Goal: Task Accomplishment & Management: Use online tool/utility

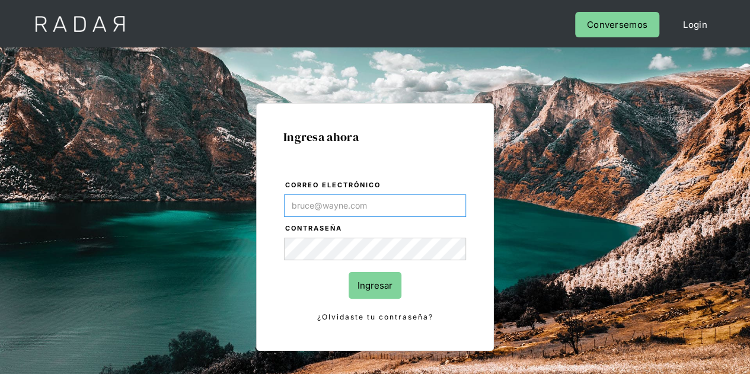
click at [316, 209] on input "Correo electrónico" at bounding box center [375, 205] width 182 height 23
paste input "[EMAIL_ADDRESS][PERSON_NAME][DOMAIN_NAME]"
type input "[EMAIL_ADDRESS][PERSON_NAME][DOMAIN_NAME]"
click at [390, 286] on input "Ingresar" at bounding box center [374, 285] width 53 height 27
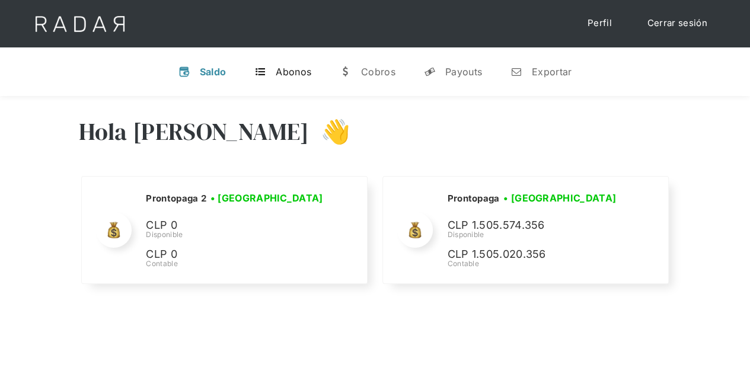
click at [283, 71] on div "Abonos" at bounding box center [294, 72] width 36 height 12
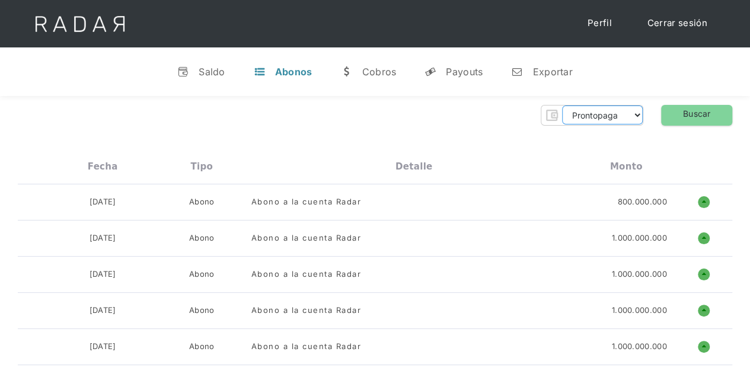
click at [581, 117] on select "Prontopaga Prontopaga 2" at bounding box center [602, 114] width 81 height 19
click at [499, 124] on div "Prontopaga Prontopaga 2 Thank you! Your submission has been received! Oops! Som…" at bounding box center [375, 115] width 714 height 21
click at [370, 75] on div "Cobros" at bounding box center [379, 72] width 34 height 12
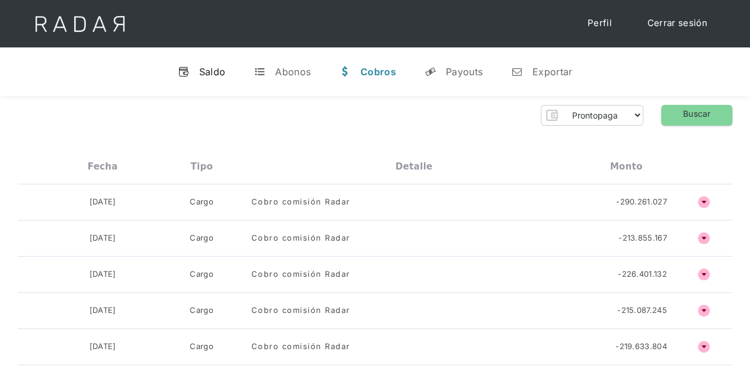
click at [216, 75] on div "Saldo" at bounding box center [212, 72] width 27 height 12
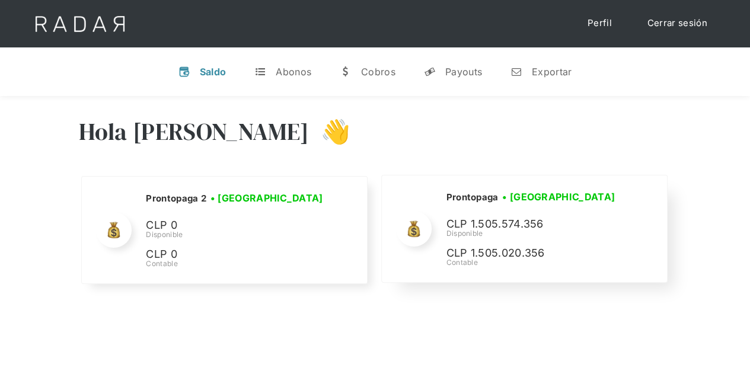
click at [0, 0] on div "Prontopaga • [GEOGRAPHIC_DATA] • Desconectada CLP 1.505.574.356 Disponible CLP …" at bounding box center [0, 0] width 0 height 0
click at [274, 76] on link "t Abonos" at bounding box center [283, 71] width 76 height 31
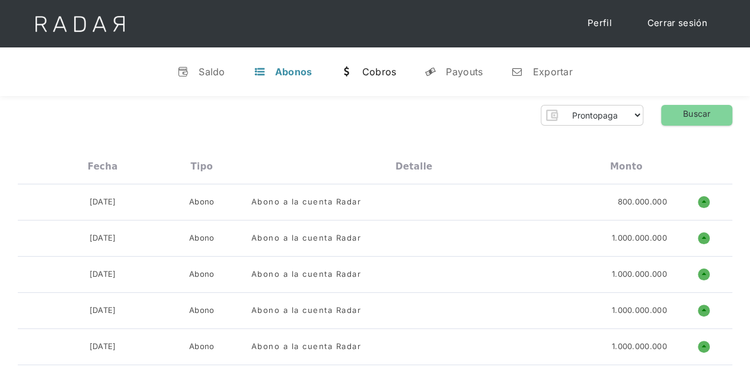
click at [372, 75] on div "Cobros" at bounding box center [379, 72] width 34 height 12
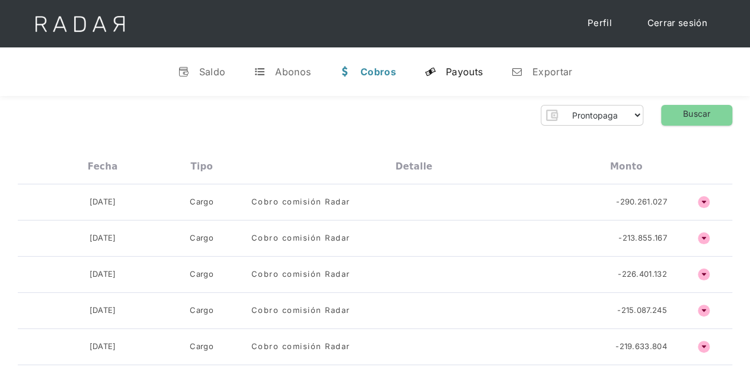
click at [456, 73] on div "Payouts" at bounding box center [464, 72] width 37 height 12
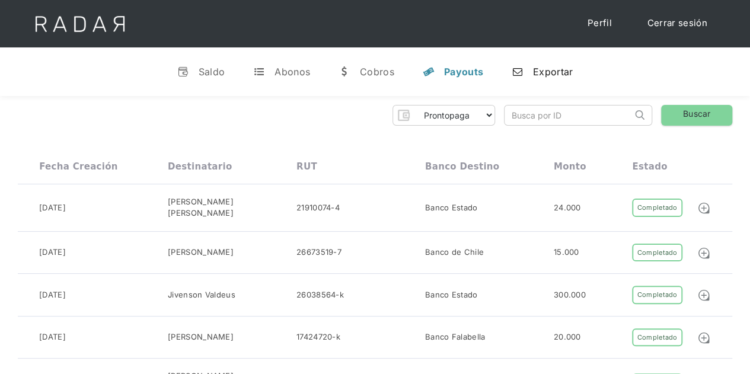
click at [545, 75] on div "Exportar" at bounding box center [553, 72] width 40 height 12
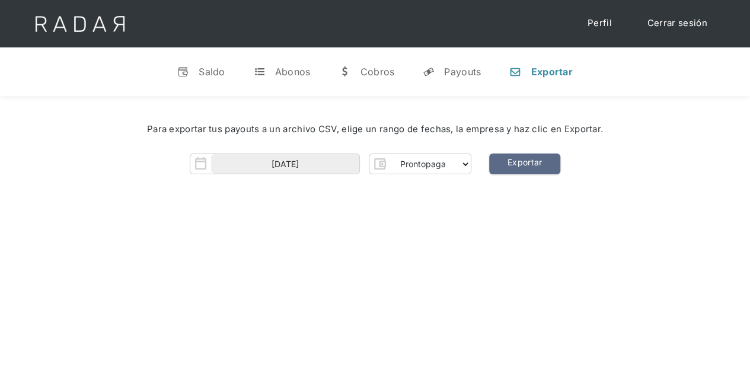
click at [202, 165] on img "Form" at bounding box center [200, 163] width 21 height 21
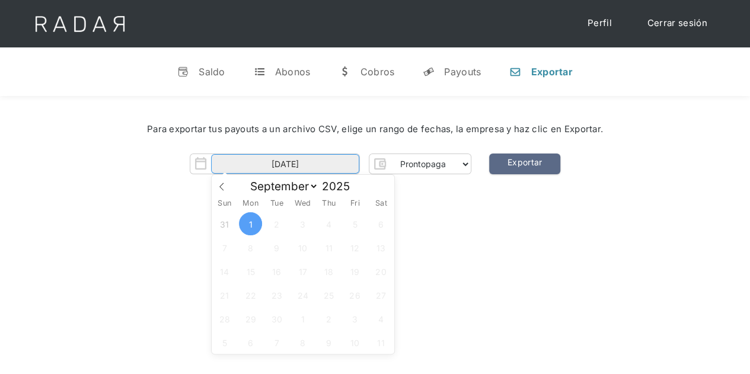
click at [320, 162] on input "[DATE]" at bounding box center [285, 164] width 148 height 20
click at [311, 185] on select "January February March April May June July August September" at bounding box center [281, 186] width 74 height 15
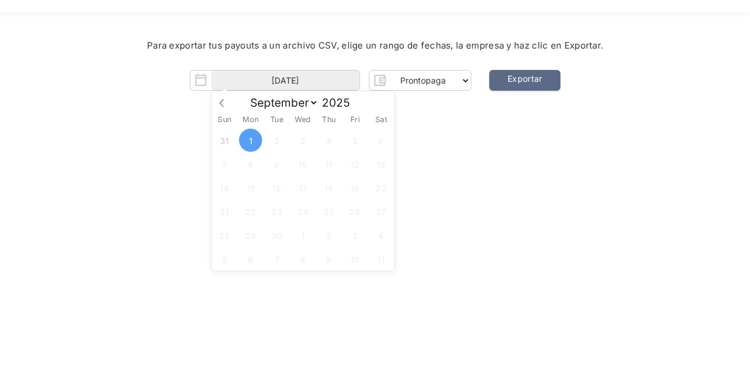
scroll to position [59, 0]
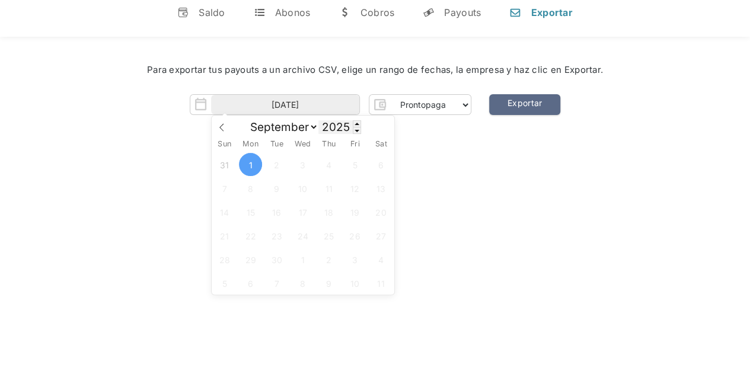
click at [338, 123] on input "2025" at bounding box center [339, 127] width 43 height 14
click at [354, 121] on span at bounding box center [357, 123] width 8 height 7
click at [359, 131] on span at bounding box center [357, 130] width 8 height 7
type input "2024"
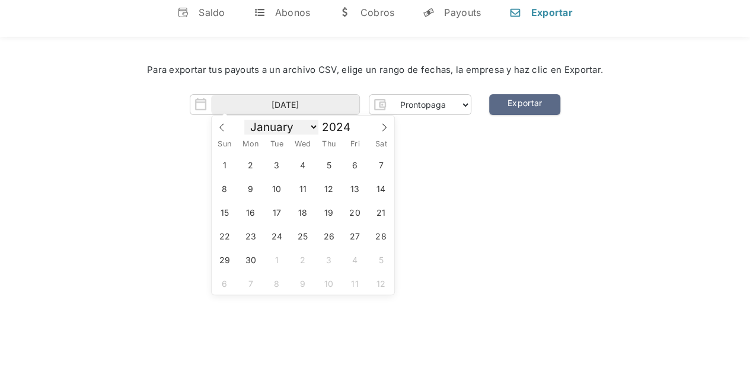
click at [314, 129] on select "January February March April May June July August September October November De…" at bounding box center [281, 127] width 74 height 15
select select "11"
click at [245, 120] on select "January February March April May June July August September October November De…" at bounding box center [281, 127] width 74 height 15
click at [221, 167] on span "1" at bounding box center [224, 164] width 23 height 23
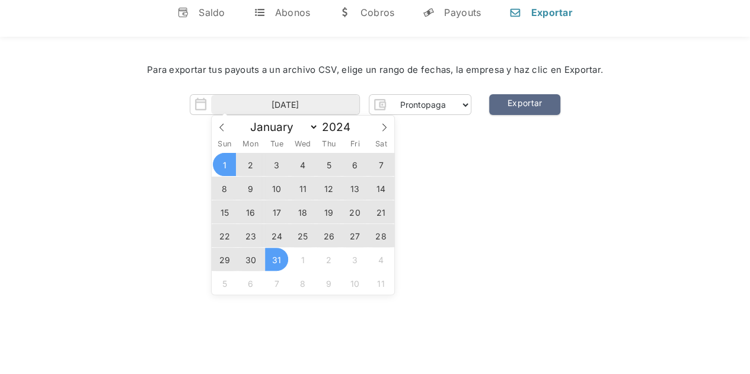
click at [280, 259] on span "31" at bounding box center [276, 259] width 23 height 23
type input "[DATE] to [DATE]"
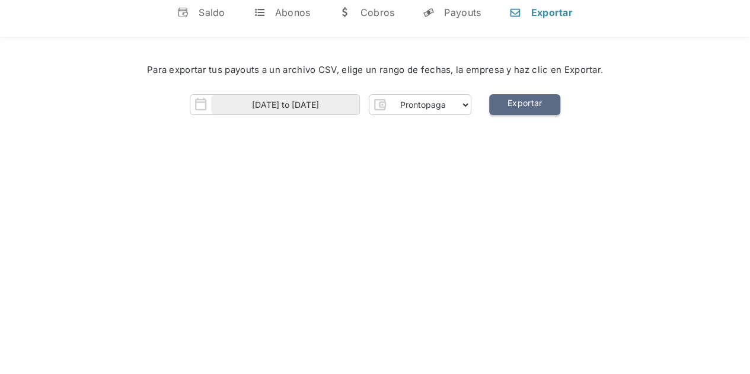
click at [524, 103] on link "Exportar" at bounding box center [524, 104] width 71 height 21
